Goal: Browse casually

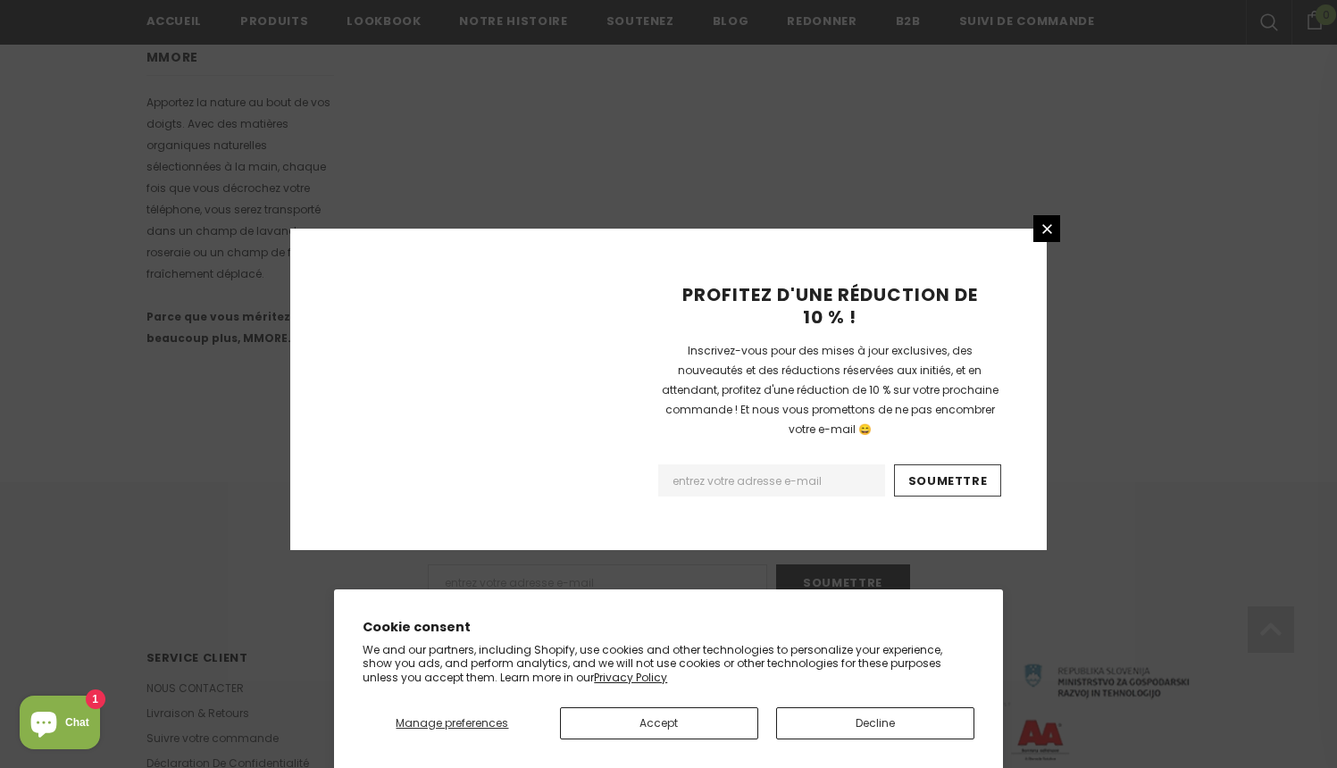
scroll to position [1106, 0]
